Goal: Task Accomplishment & Management: Complete application form

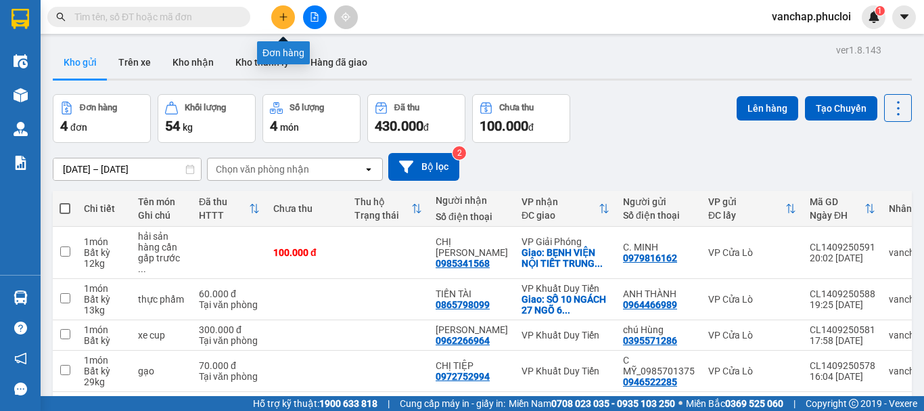
click at [289, 15] on button at bounding box center [283, 17] width 24 height 24
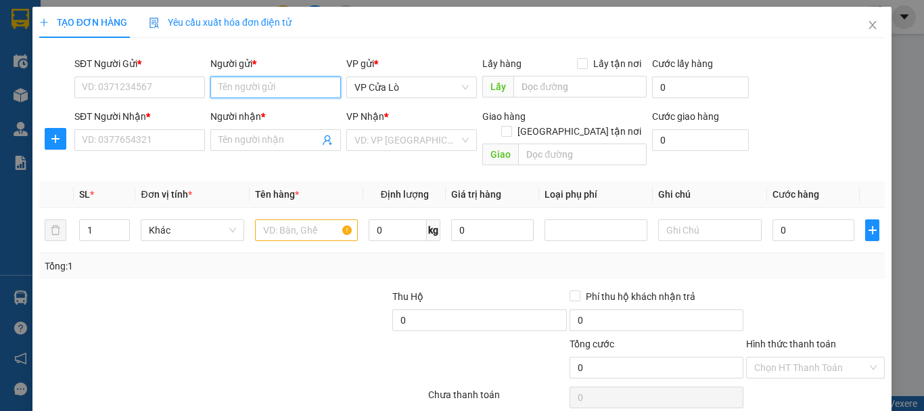
click at [267, 80] on input "Người gửi *" at bounding box center [275, 87] width 131 height 22
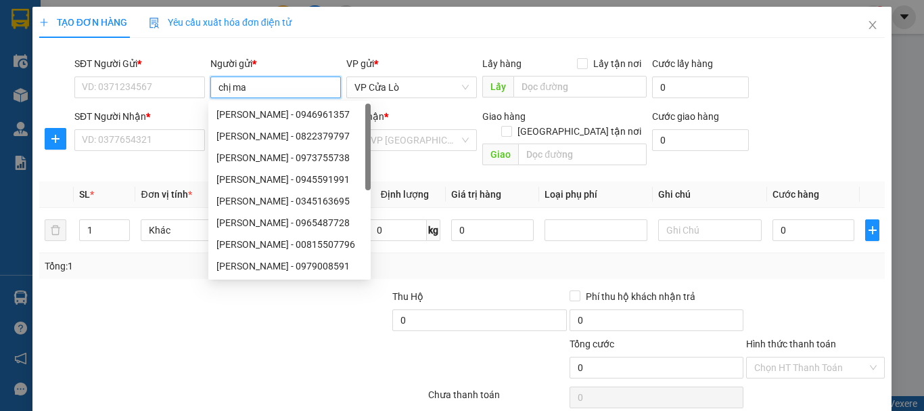
type input "chị mai"
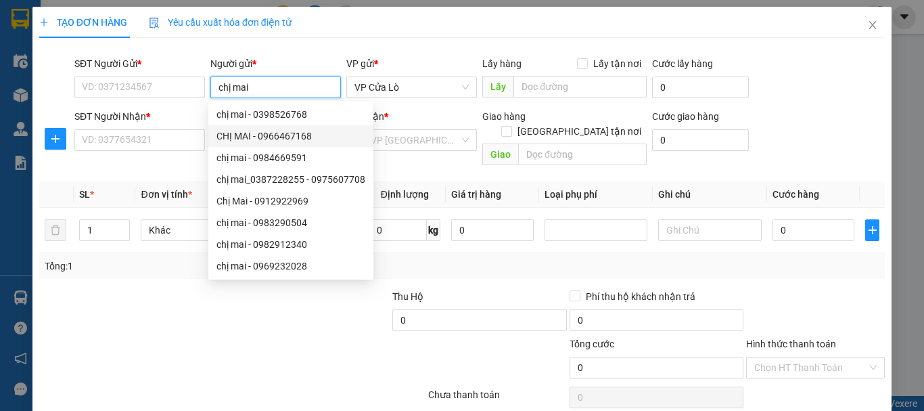
click at [250, 137] on div "CHỊ MAI - 0966467168" at bounding box center [290, 136] width 149 height 15
type input "0966467168"
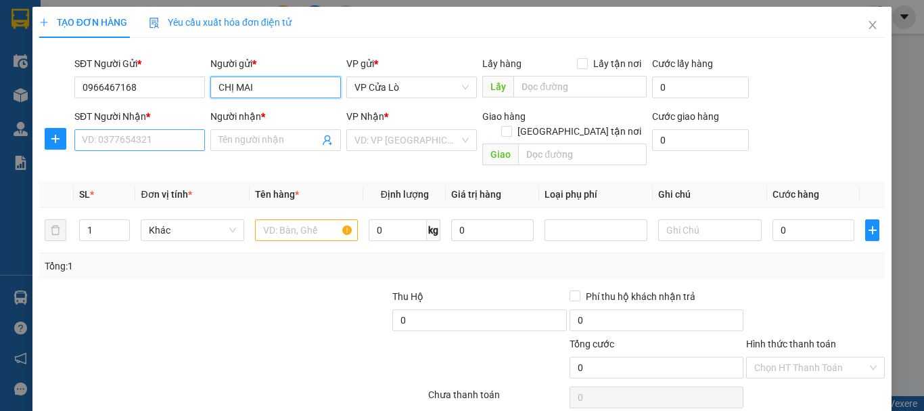
type input "CHỊ MAI"
click at [144, 141] on input "SĐT Người Nhận *" at bounding box center [139, 140] width 131 height 22
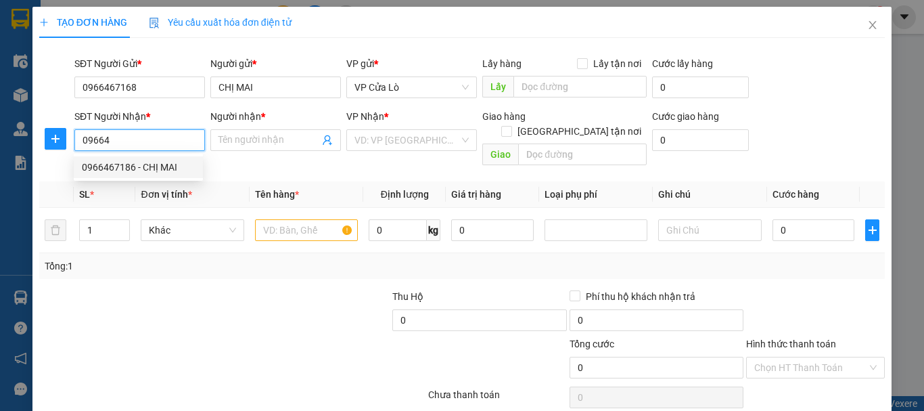
click at [139, 164] on div "0966467186 - CHỊ MAI" at bounding box center [138, 167] width 113 height 15
type input "0966467186"
type input "CHỊ MAI"
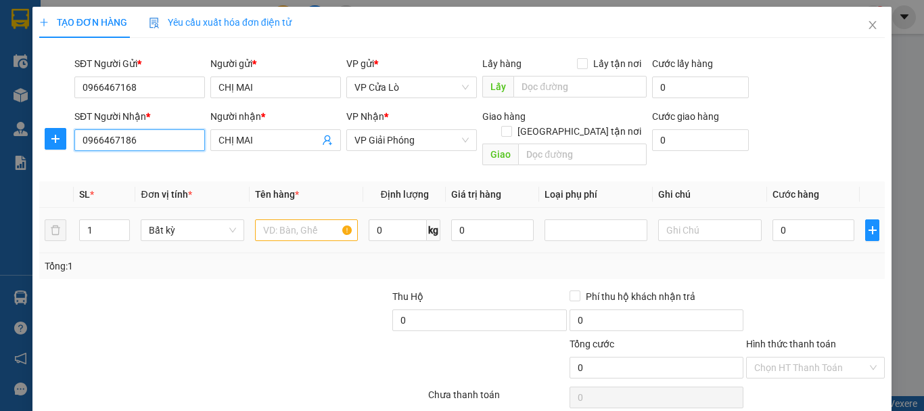
type input "0966467186"
click at [305, 219] on input "text" at bounding box center [306, 230] width 103 height 22
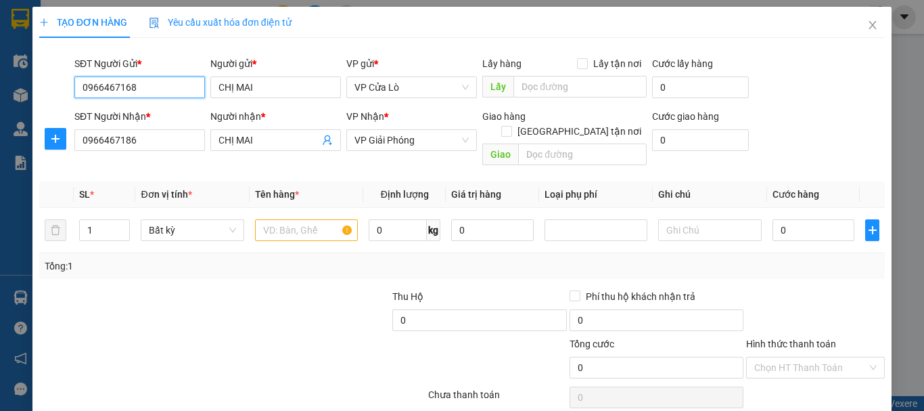
click at [140, 83] on input "0966467168" at bounding box center [139, 87] width 131 height 22
click at [148, 117] on div "0966467186 - CHỊ MAI" at bounding box center [138, 114] width 113 height 15
type input "0966467186"
click at [281, 219] on input "text" at bounding box center [306, 230] width 103 height 22
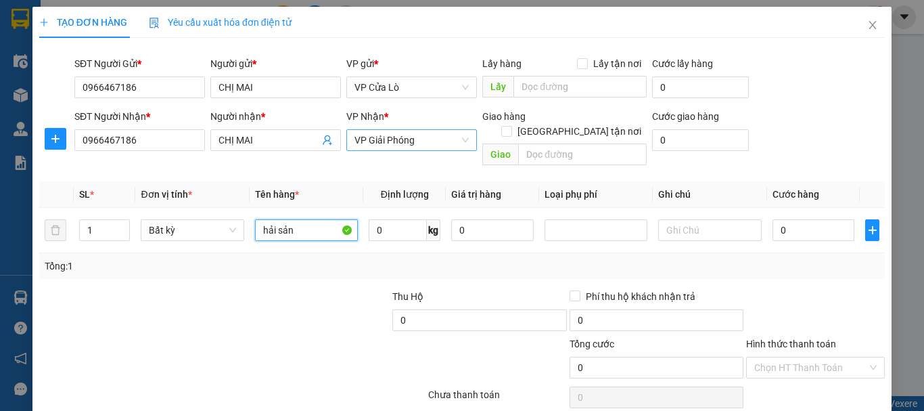
click at [388, 145] on span "VP Giải Phóng" at bounding box center [411, 140] width 114 height 20
type input "hải sản"
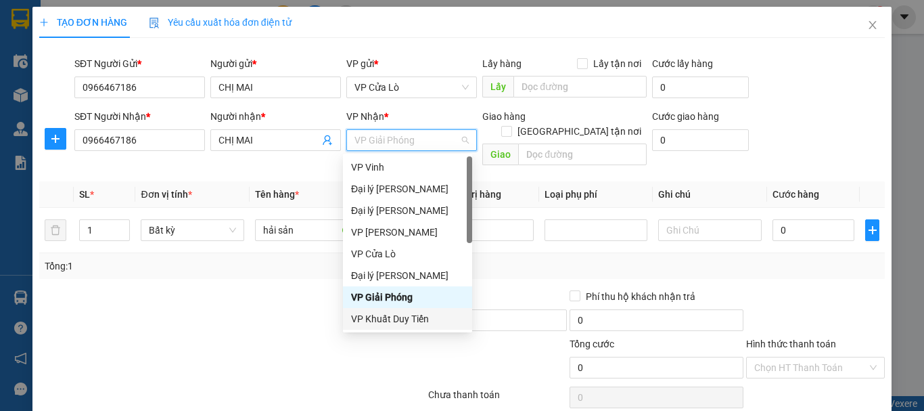
click at [385, 322] on div "VP Khuất Duy Tiến" at bounding box center [407, 318] width 113 height 15
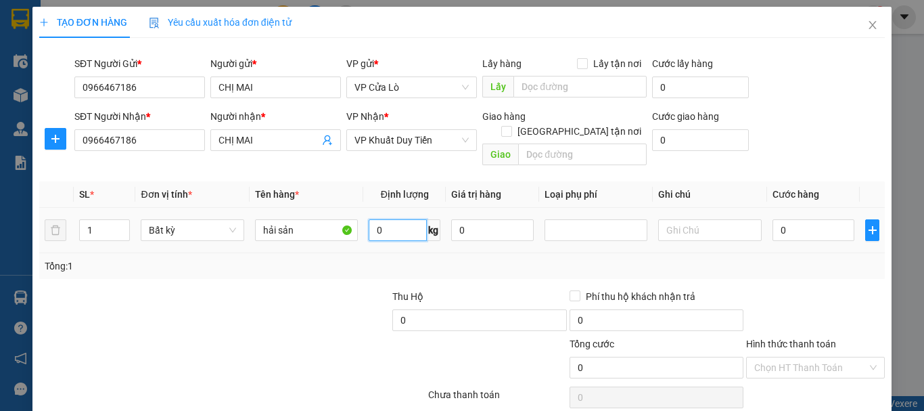
click at [398, 219] on input "0" at bounding box center [398, 230] width 58 height 22
type input "24"
click at [304, 258] on div "Tổng: 1" at bounding box center [201, 265] width 313 height 15
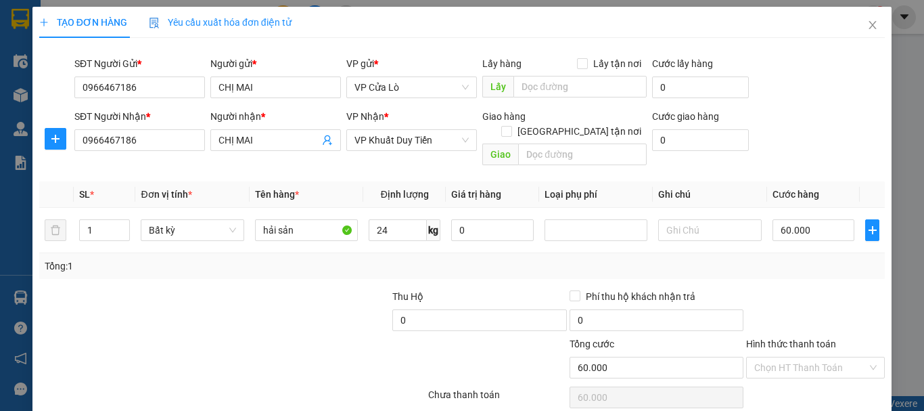
type input "60.000"
click at [304, 258] on div "Tổng: 1" at bounding box center [201, 265] width 313 height 15
click at [772, 219] on input "60.000" at bounding box center [813, 230] width 83 height 22
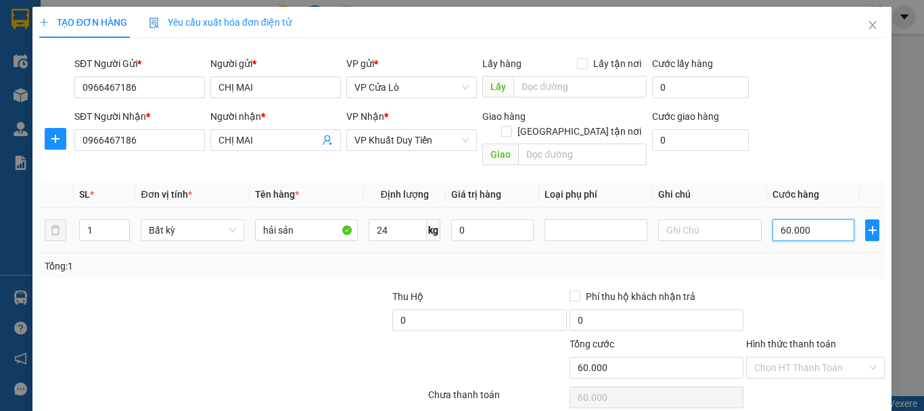
click at [784, 219] on input "60.000" at bounding box center [813, 230] width 83 height 22
click at [776, 219] on input "60.000" at bounding box center [813, 230] width 83 height 22
type input "0.000"
type input "0"
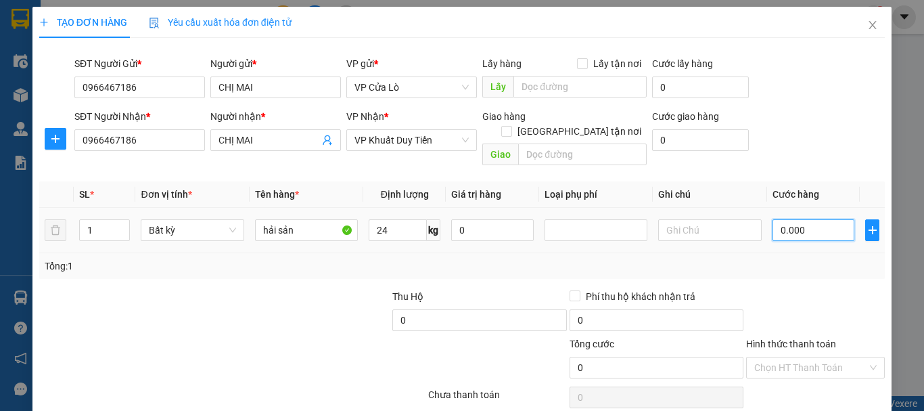
type input "70.000"
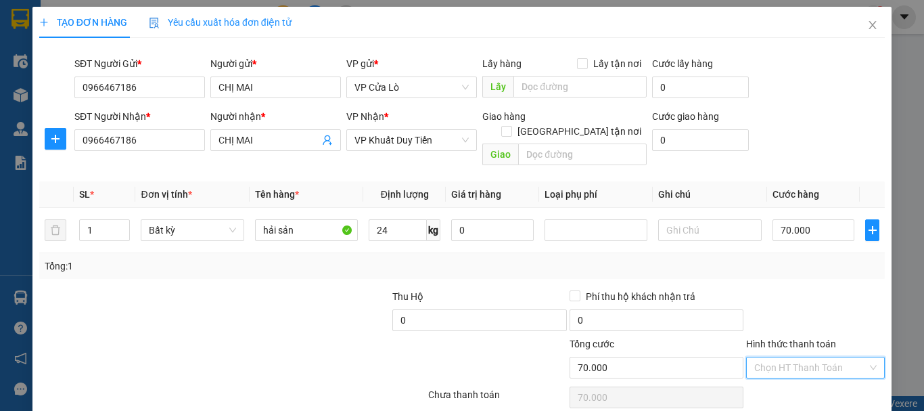
click at [797, 357] on input "Hình thức thanh toán" at bounding box center [810, 367] width 113 height 20
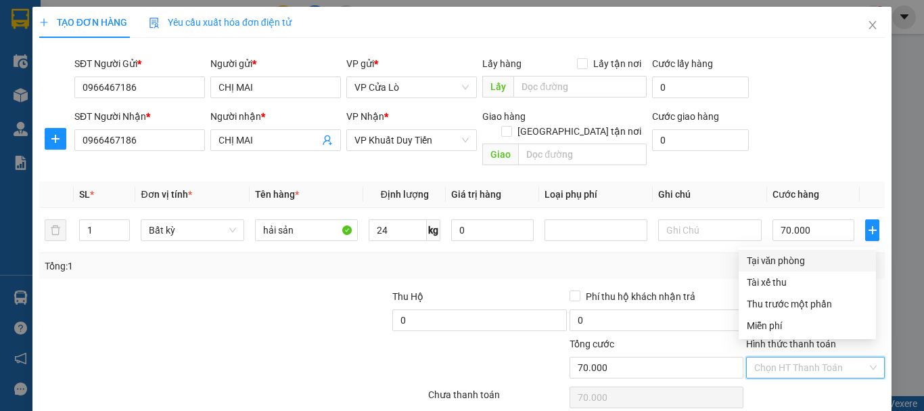
click at [789, 265] on div "Tại văn phòng" at bounding box center [807, 260] width 121 height 15
type input "0"
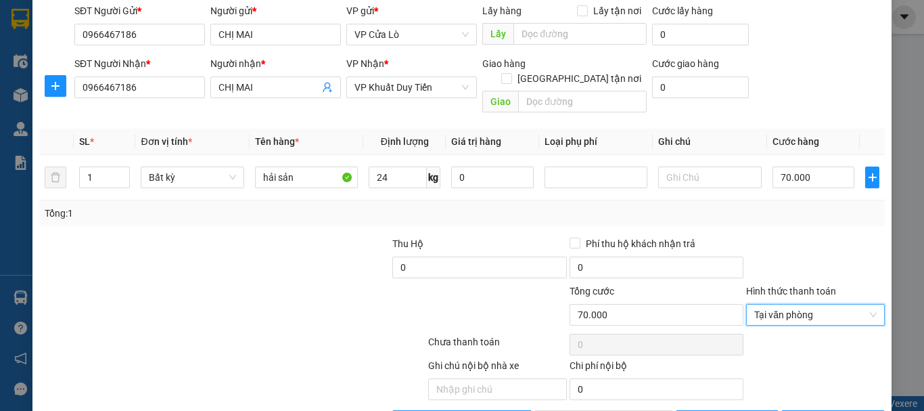
scroll to position [85, 0]
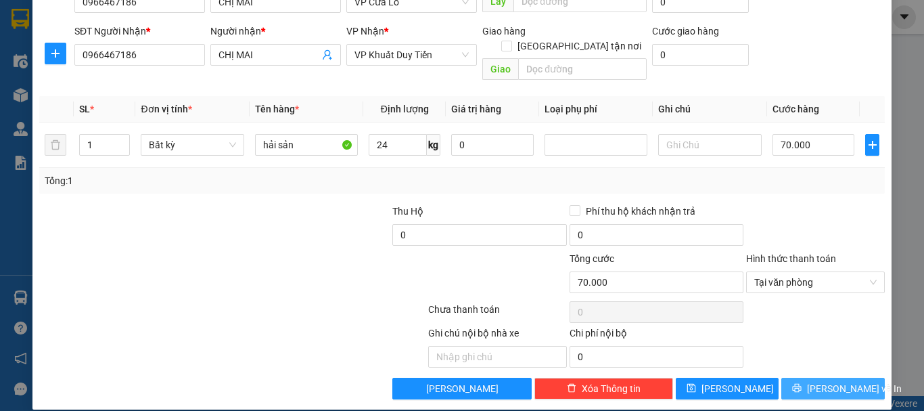
click at [815, 381] on span "[PERSON_NAME] và In" at bounding box center [854, 388] width 95 height 15
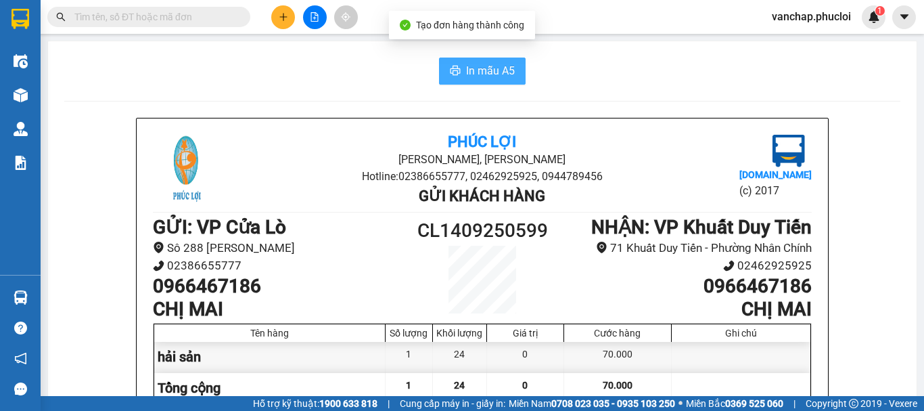
click at [478, 72] on span "In mẫu A5" at bounding box center [490, 70] width 49 height 17
